Goal: Navigation & Orientation: Find specific page/section

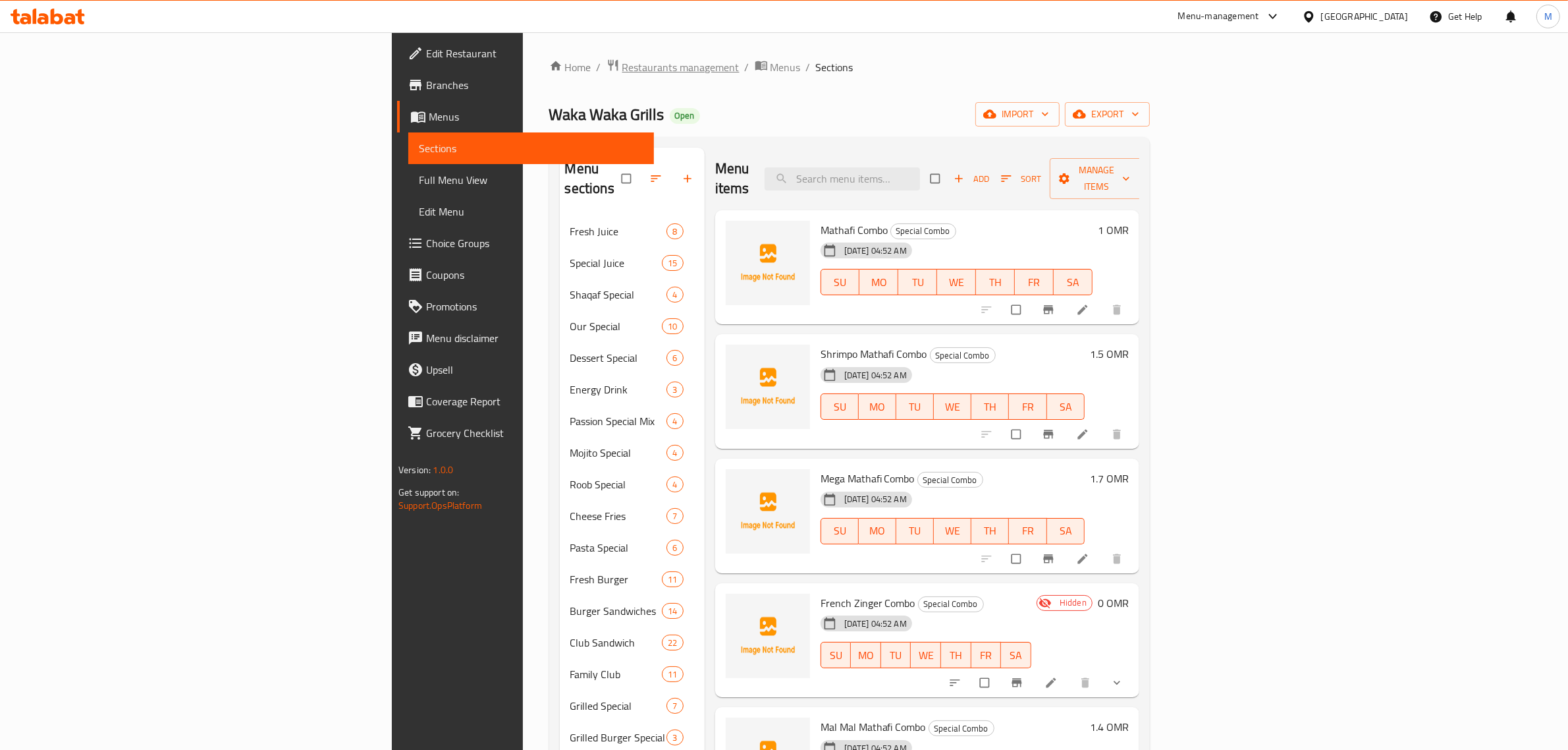
click at [622, 66] on span "Restaurants management" at bounding box center [681, 68] width 117 height 16
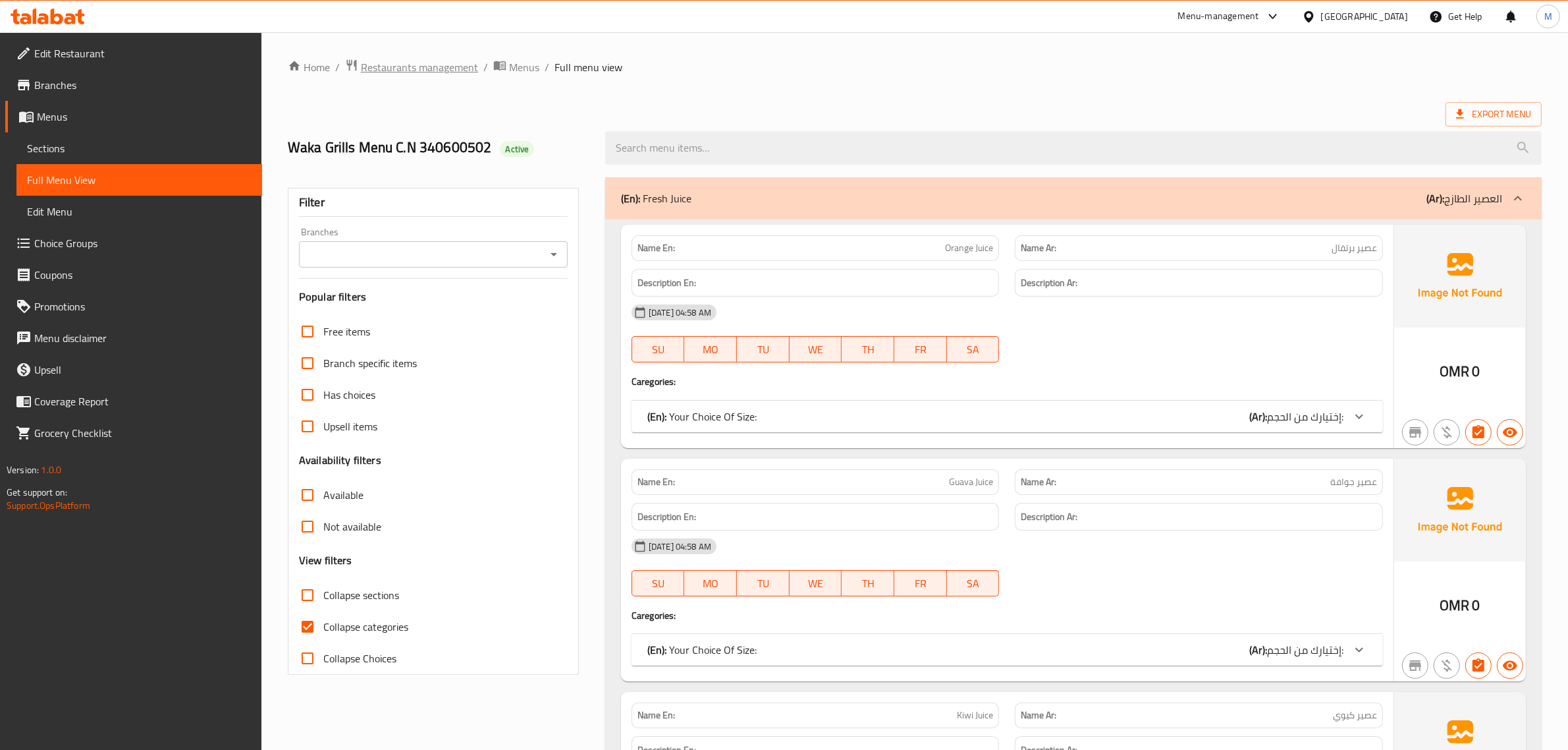
click at [458, 63] on span "Restaurants management" at bounding box center [419, 68] width 117 height 16
